Goal: Information Seeking & Learning: Check status

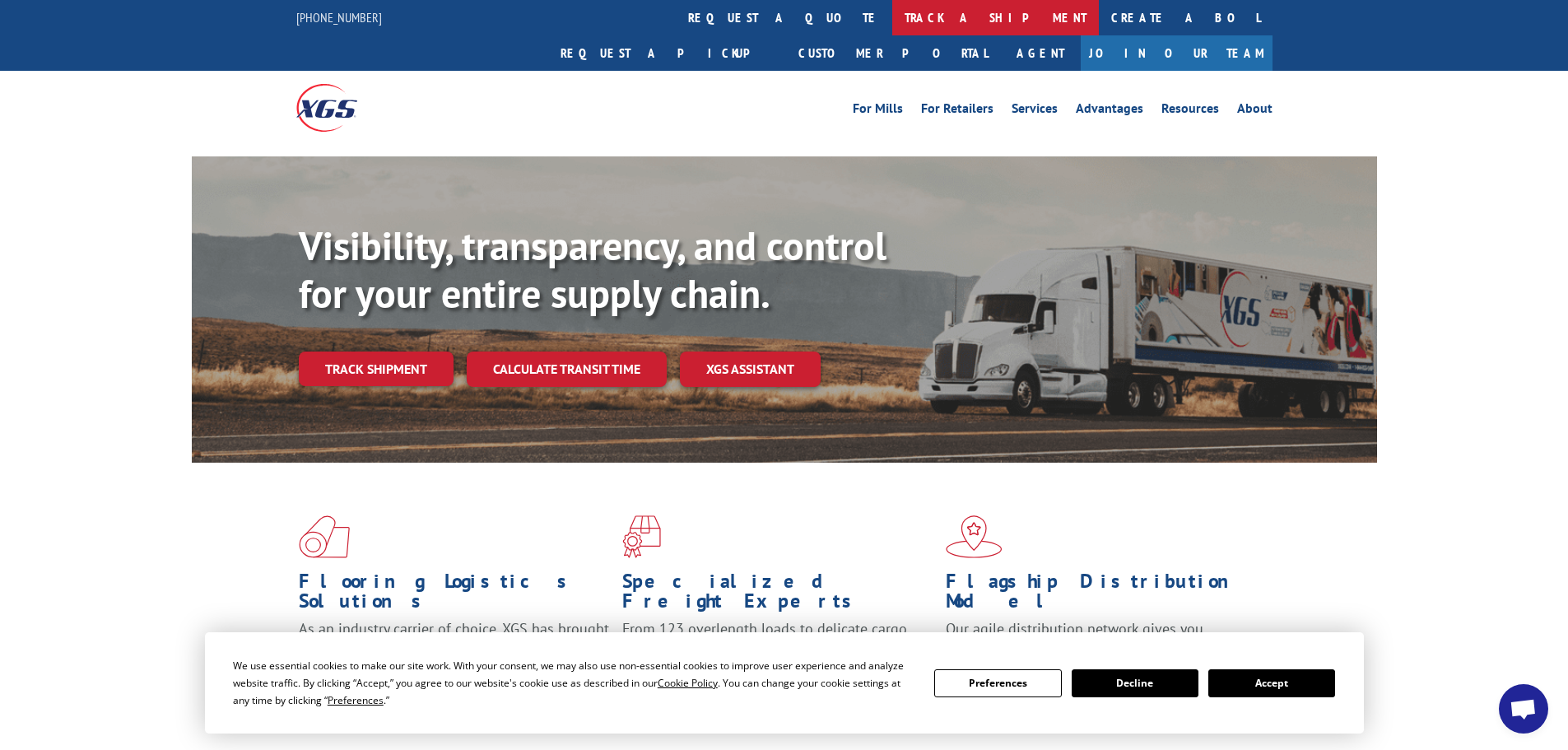
click at [892, 11] on link "track a shipment" at bounding box center [996, 18] width 207 height 35
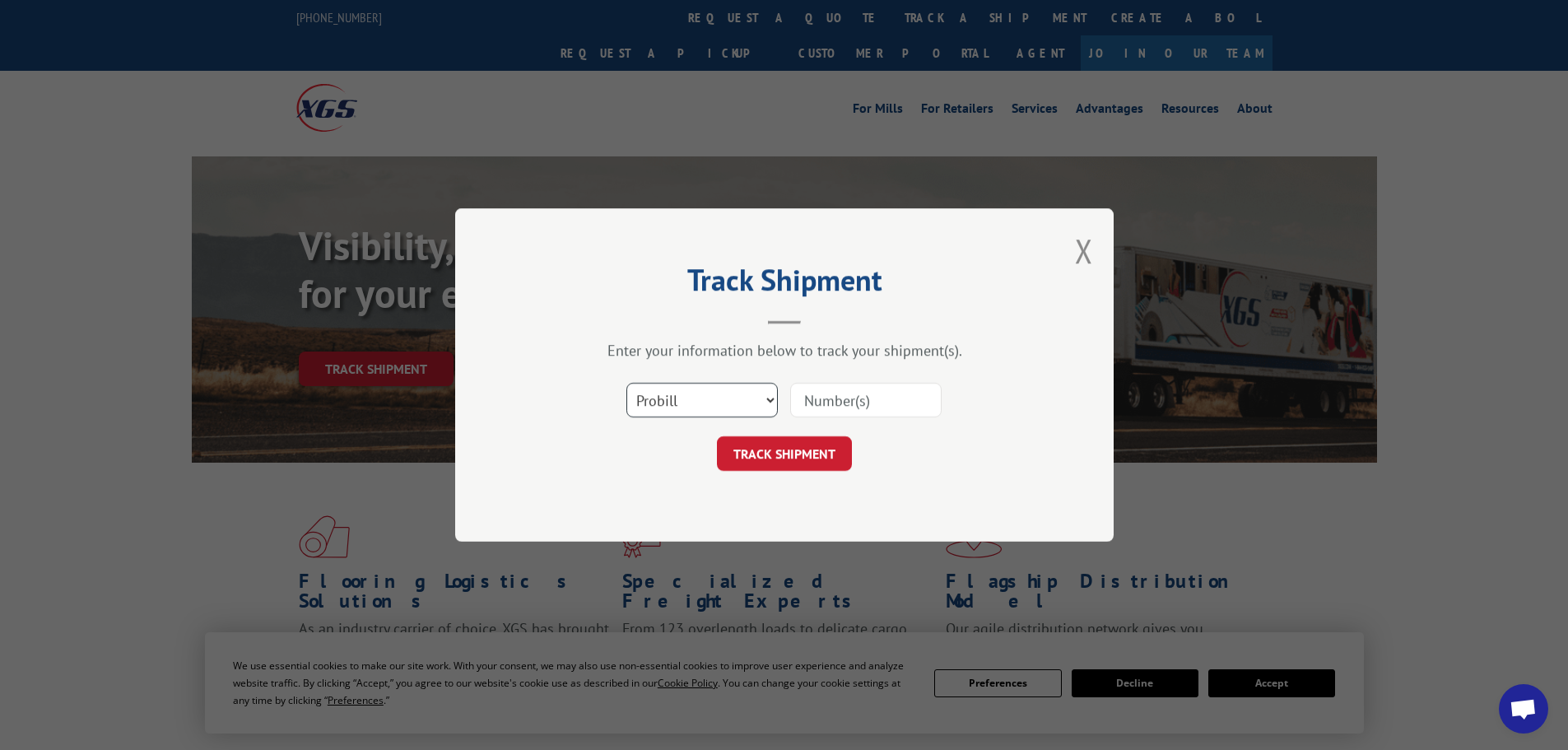
drag, startPoint x: 706, startPoint y: 393, endPoint x: 706, endPoint y: 406, distance: 13.0
click at [706, 393] on select "Select category... Probill BOL PO" at bounding box center [702, 399] width 152 height 34
select select "bol"
click at [626, 382] on select "Select category... Probill BOL PO" at bounding box center [702, 399] width 152 height 34
click at [918, 406] on input at bounding box center [866, 399] width 152 height 34
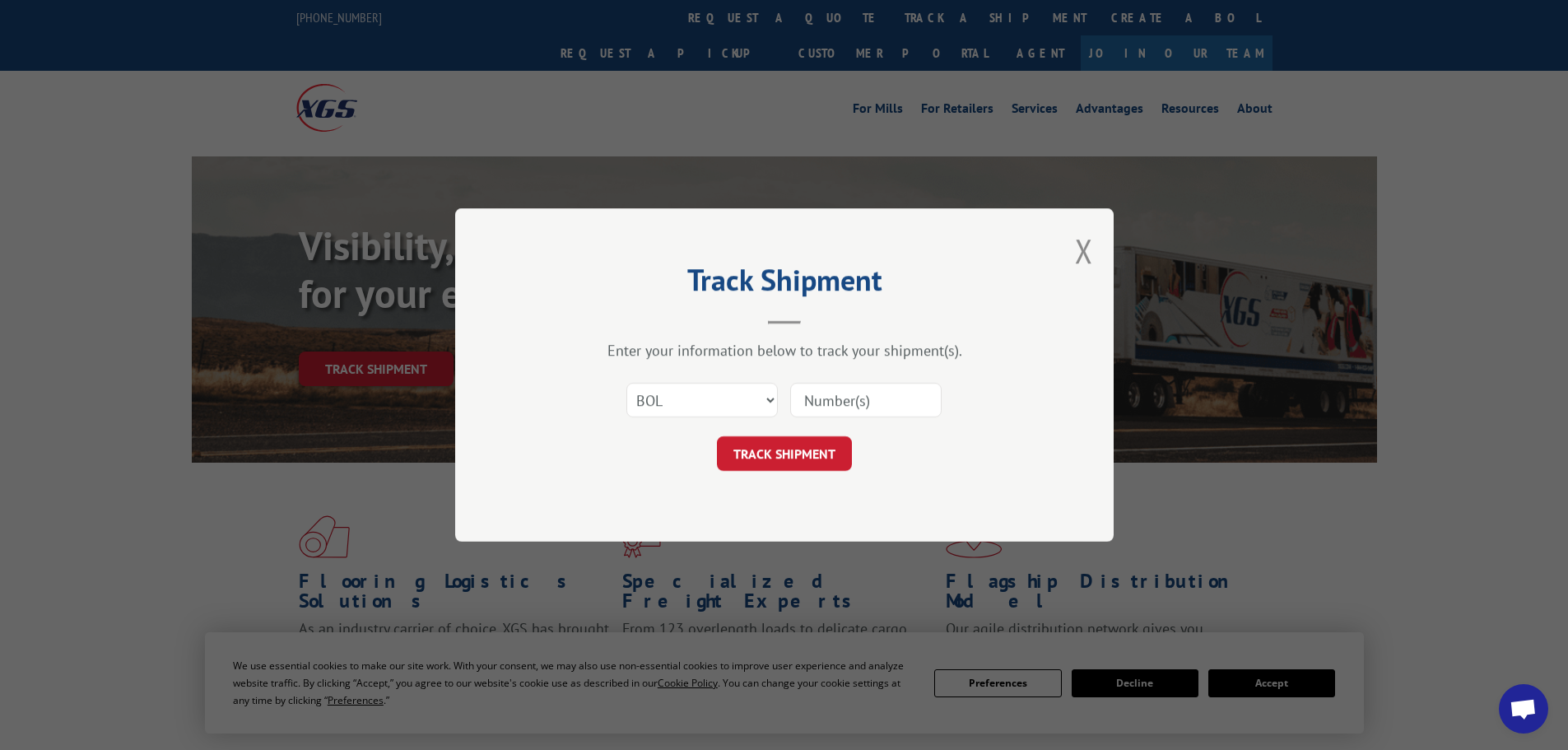
paste input "5199321"
type input "5199321"
click at [758, 460] on button "TRACK SHIPMENT" at bounding box center [784, 453] width 135 height 34
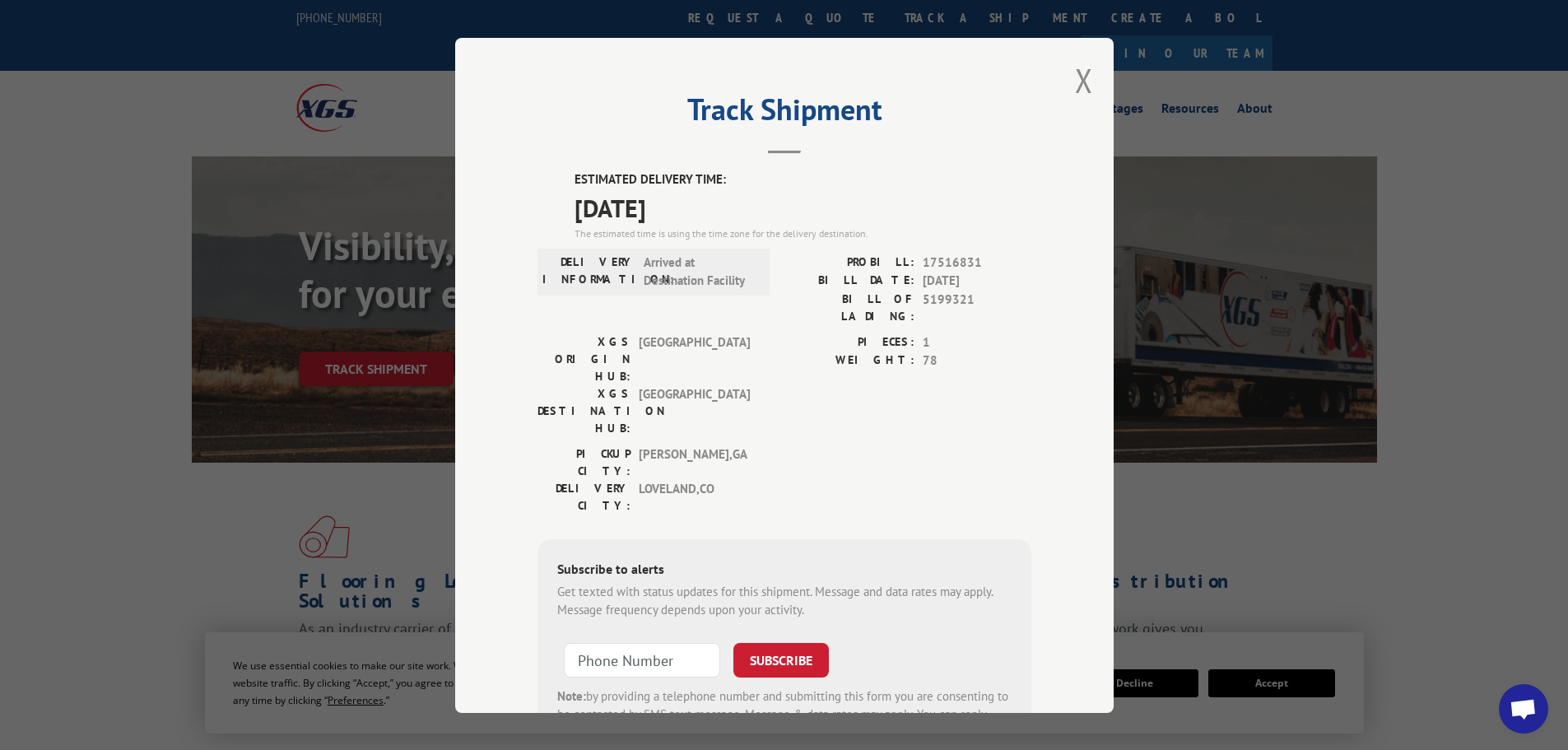
drag, startPoint x: 577, startPoint y: 207, endPoint x: 713, endPoint y: 211, distance: 136.1
click at [713, 211] on span "[DATE]" at bounding box center [803, 207] width 457 height 37
click at [1087, 87] on div "Track Shipment ESTIMATED DELIVERY TIME: [DATE] The estimated time is using the …" at bounding box center [784, 375] width 659 height 675
click at [1075, 82] on button "Close modal" at bounding box center [1084, 81] width 18 height 44
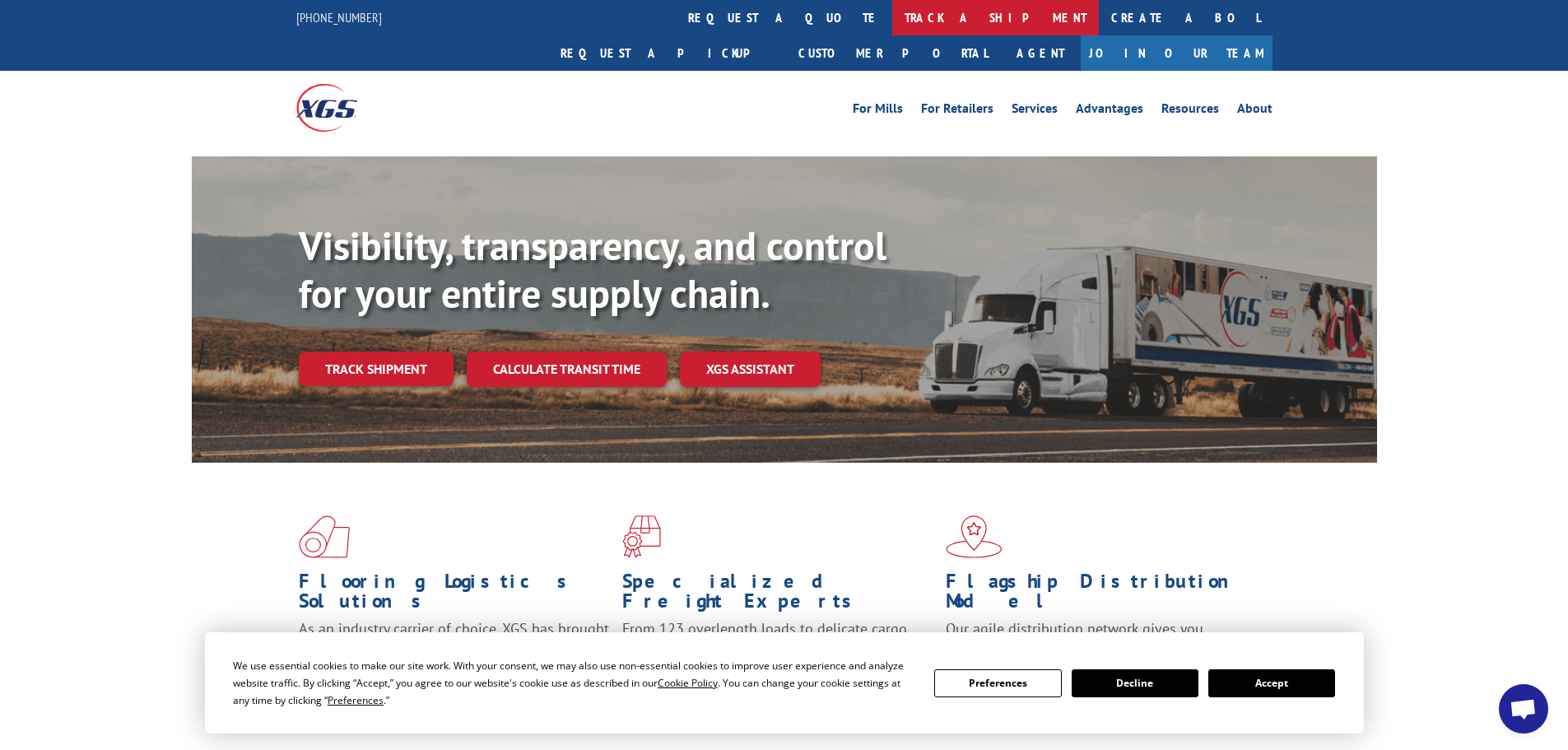
click at [892, 18] on link "track a shipment" at bounding box center [996, 18] width 207 height 35
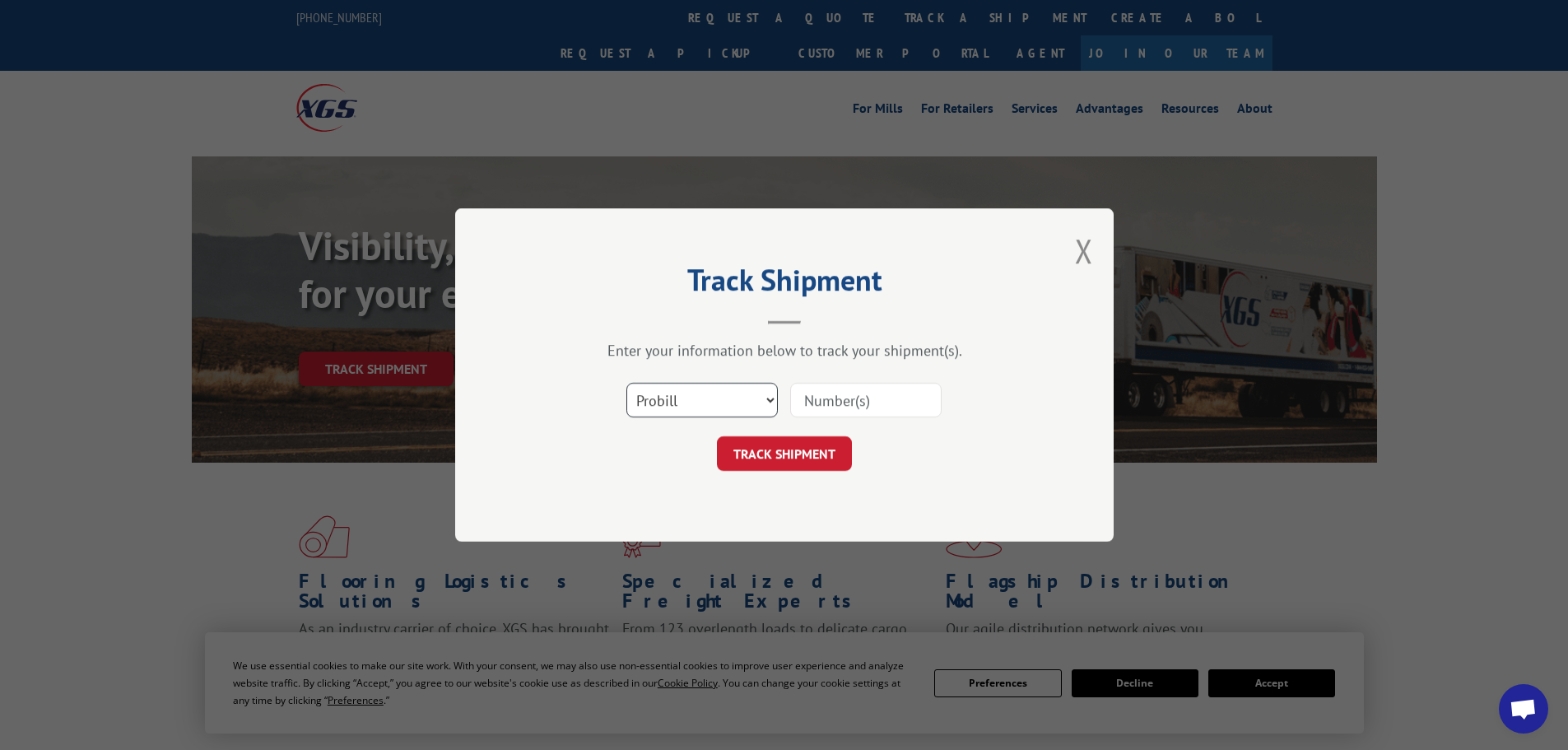
click at [668, 396] on select "Select category... Probill BOL PO" at bounding box center [702, 399] width 152 height 34
select select "bol"
click at [626, 382] on select "Select category... Probill BOL PO" at bounding box center [702, 399] width 152 height 34
click at [855, 405] on input at bounding box center [866, 399] width 152 height 34
paste input "6017566"
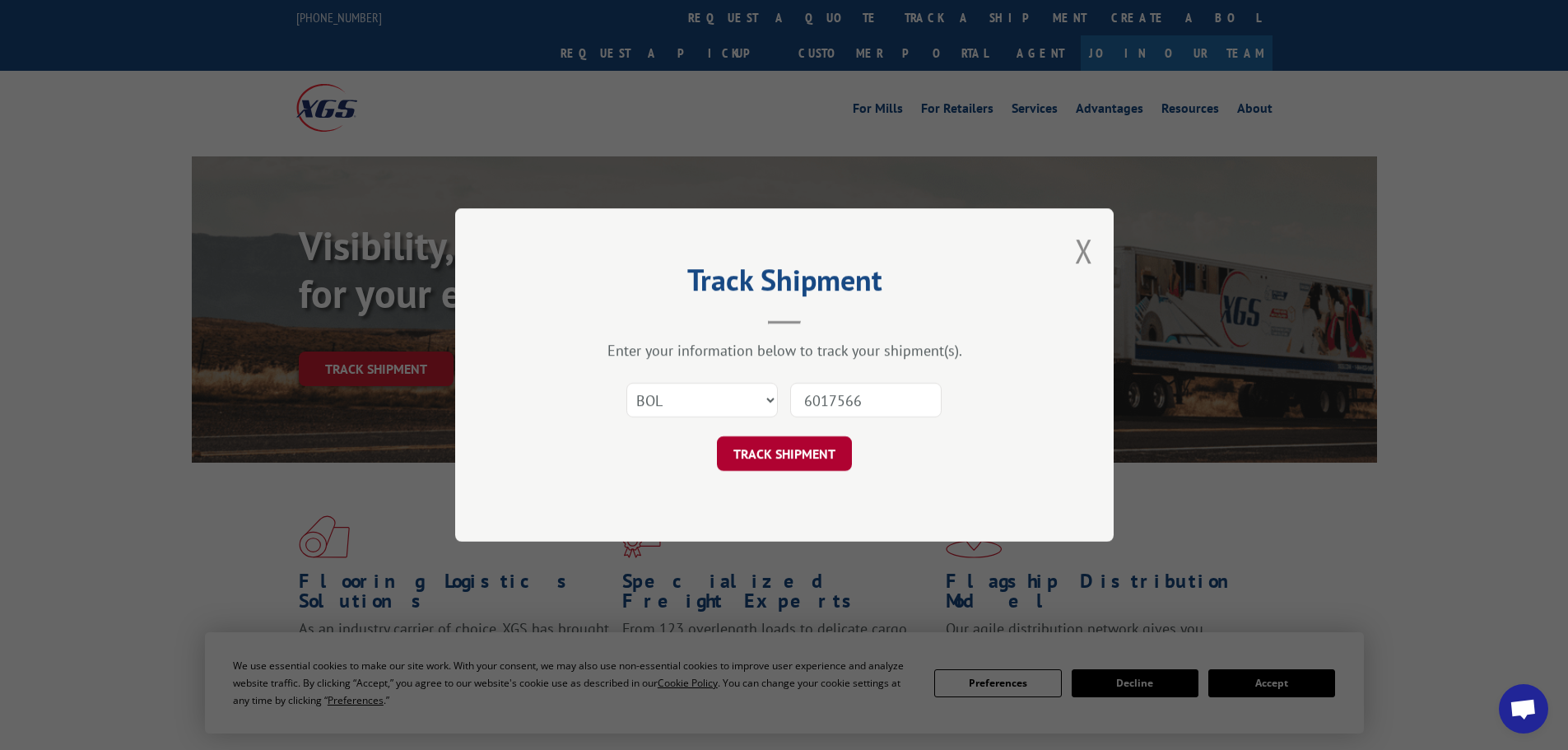
type input "6017566"
click at [785, 461] on button "TRACK SHIPMENT" at bounding box center [784, 453] width 135 height 34
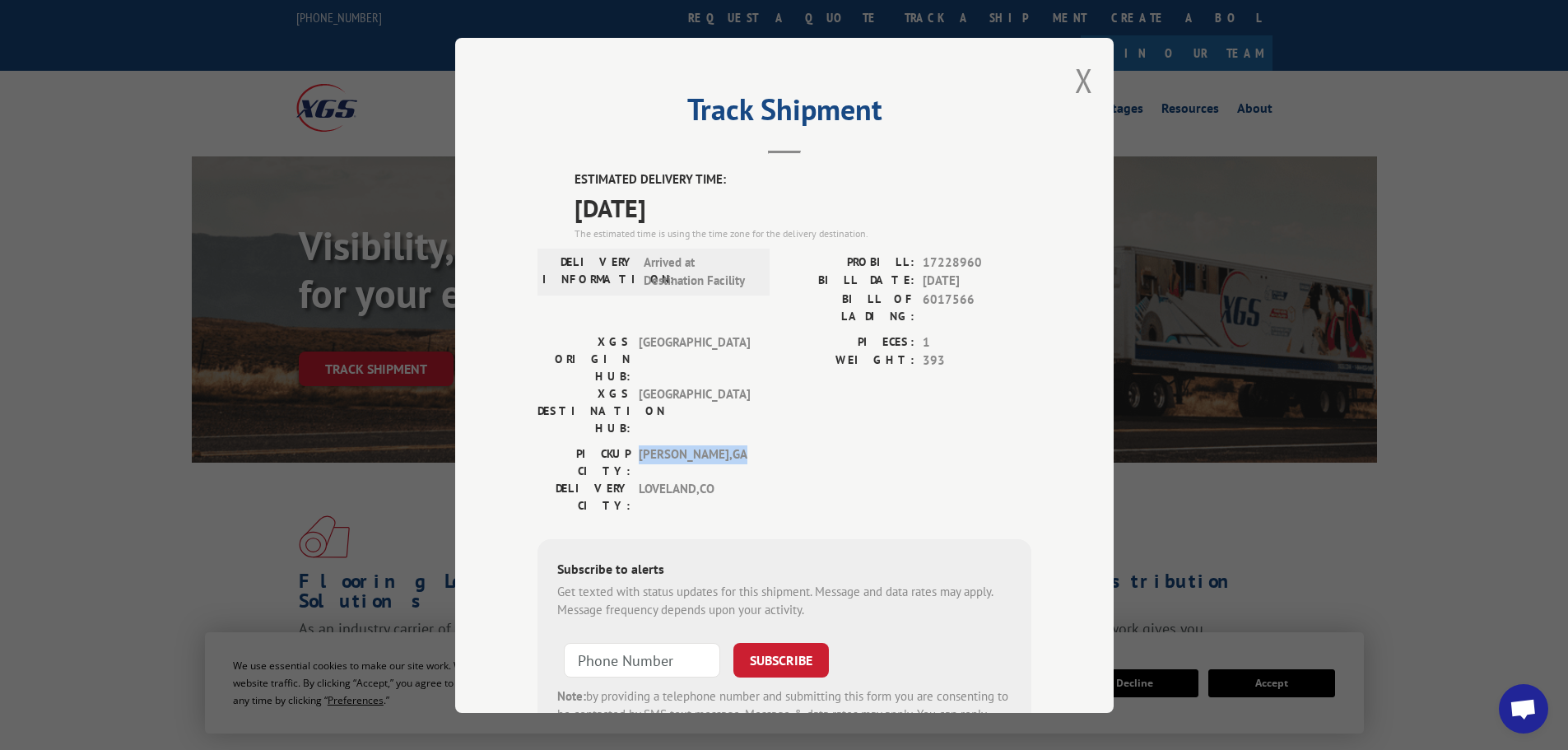
drag, startPoint x: 634, startPoint y: 386, endPoint x: 705, endPoint y: 386, distance: 71.0
click at [705, 445] on span "[GEOGRAPHIC_DATA] , [GEOGRAPHIC_DATA]" at bounding box center [694, 461] width 111 height 34
drag, startPoint x: 748, startPoint y: 362, endPoint x: 740, endPoint y: 329, distance: 34.0
click at [749, 384] on div "XGS DESTINATION HUB: [GEOGRAPHIC_DATA]" at bounding box center [648, 410] width 222 height 52
